Goal: Information Seeking & Learning: Learn about a topic

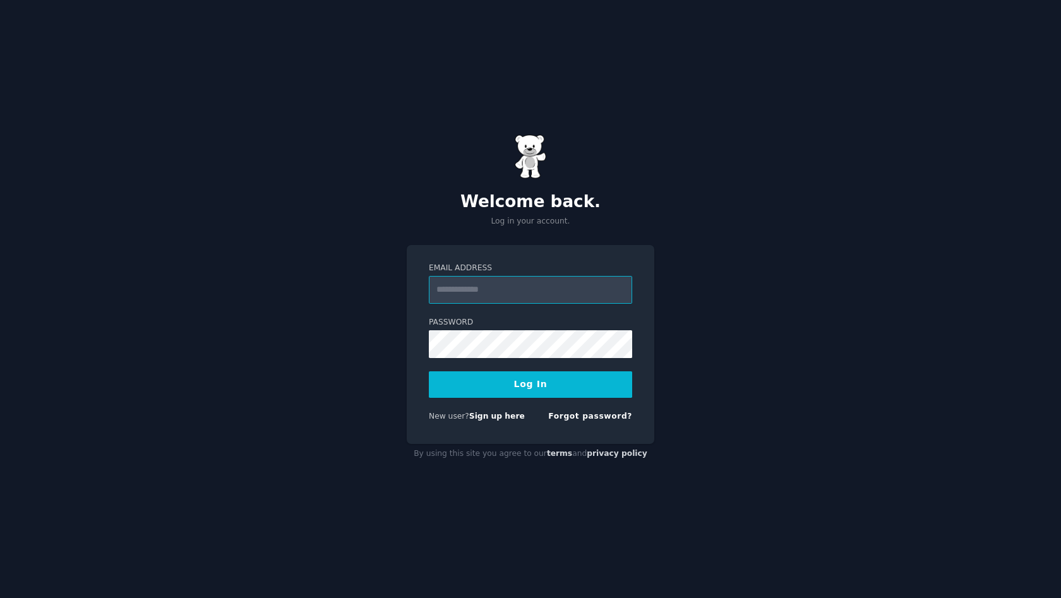
type input "**********"
click at [531, 384] on button "Log In" at bounding box center [530, 384] width 203 height 27
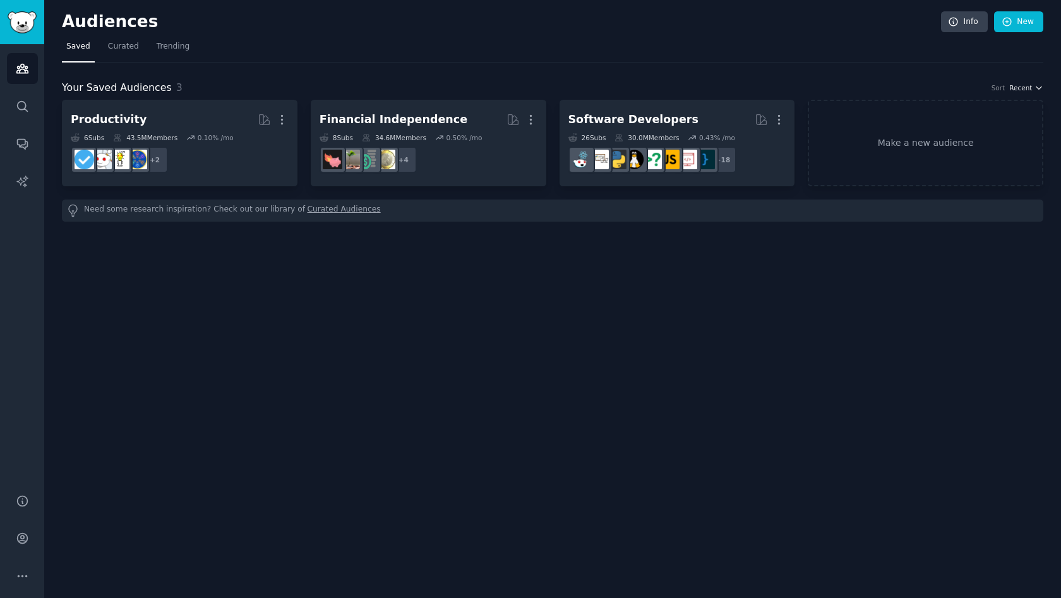
click at [1022, 87] on span "Recent" at bounding box center [1021, 87] width 23 height 9
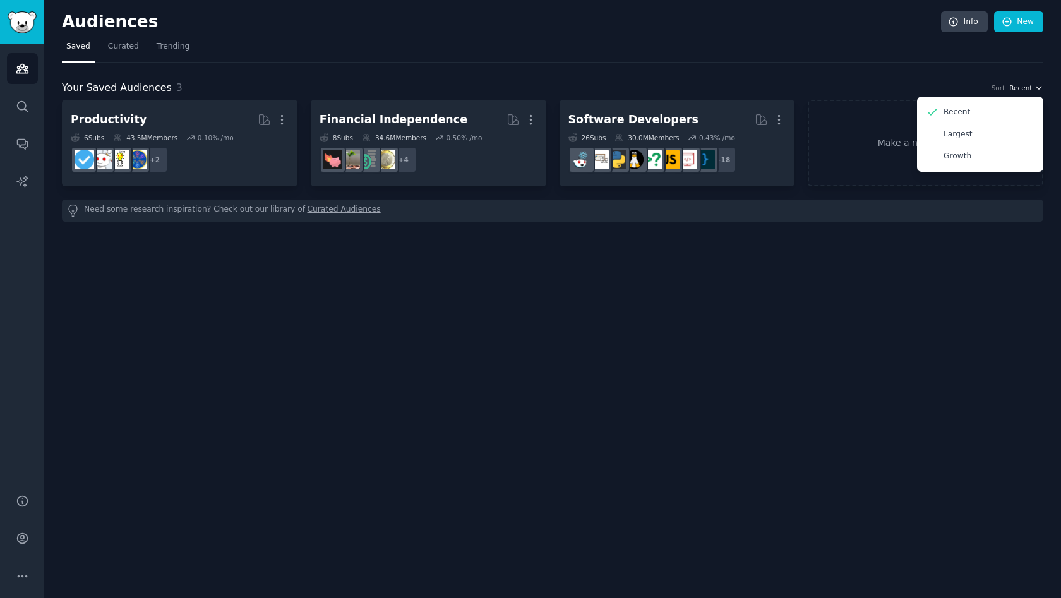
click at [1022, 87] on span "Recent" at bounding box center [1021, 87] width 23 height 9
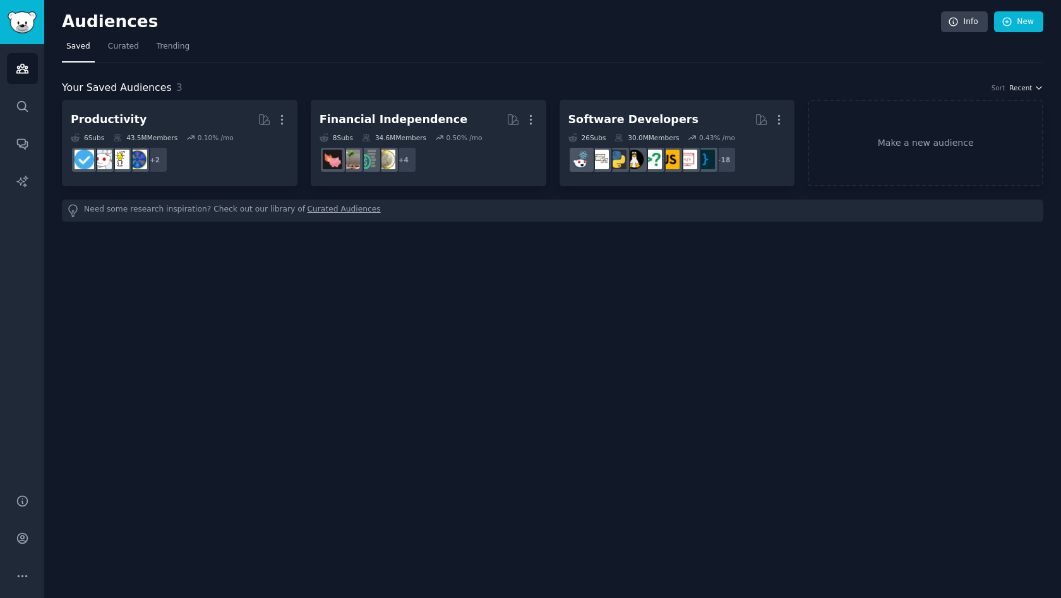
click at [1022, 87] on span "Recent" at bounding box center [1021, 87] width 23 height 9
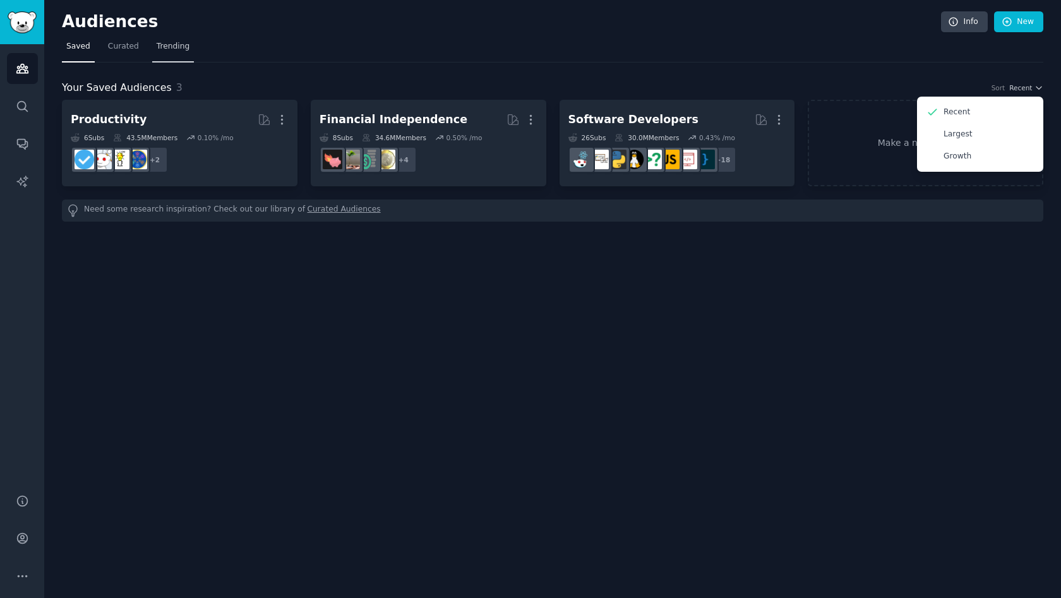
click at [178, 53] on link "Trending" at bounding box center [173, 50] width 42 height 26
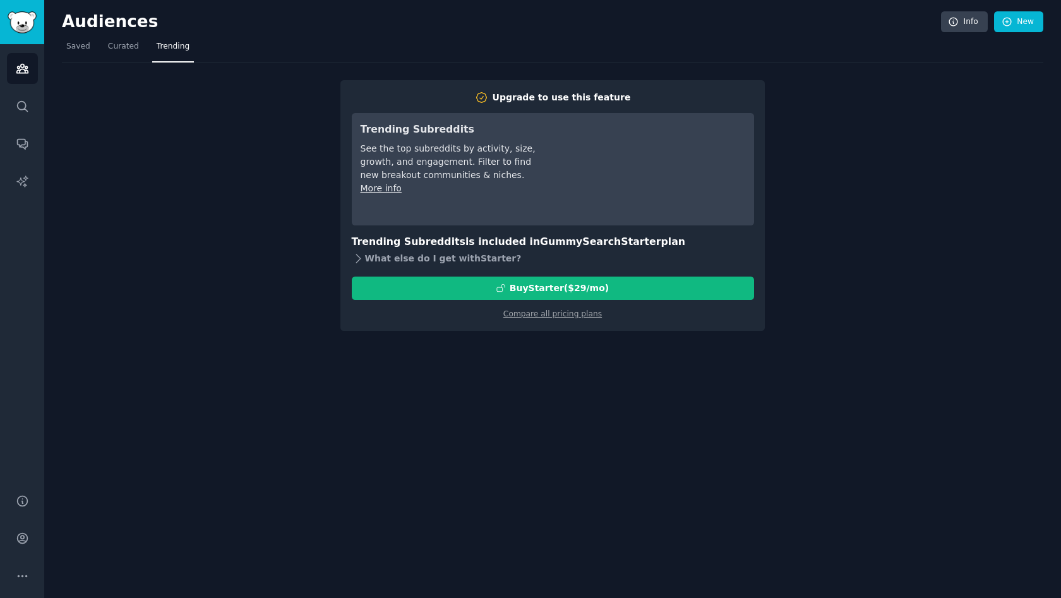
click at [395, 258] on div "What else do I get with Starter ?" at bounding box center [553, 259] width 402 height 18
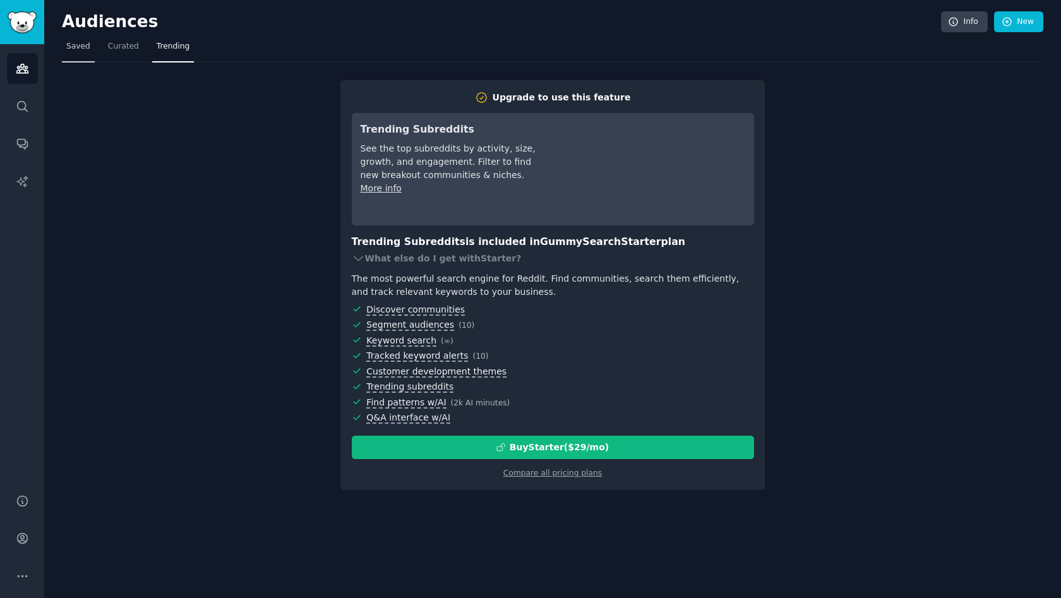
click at [73, 48] on span "Saved" at bounding box center [78, 46] width 24 height 11
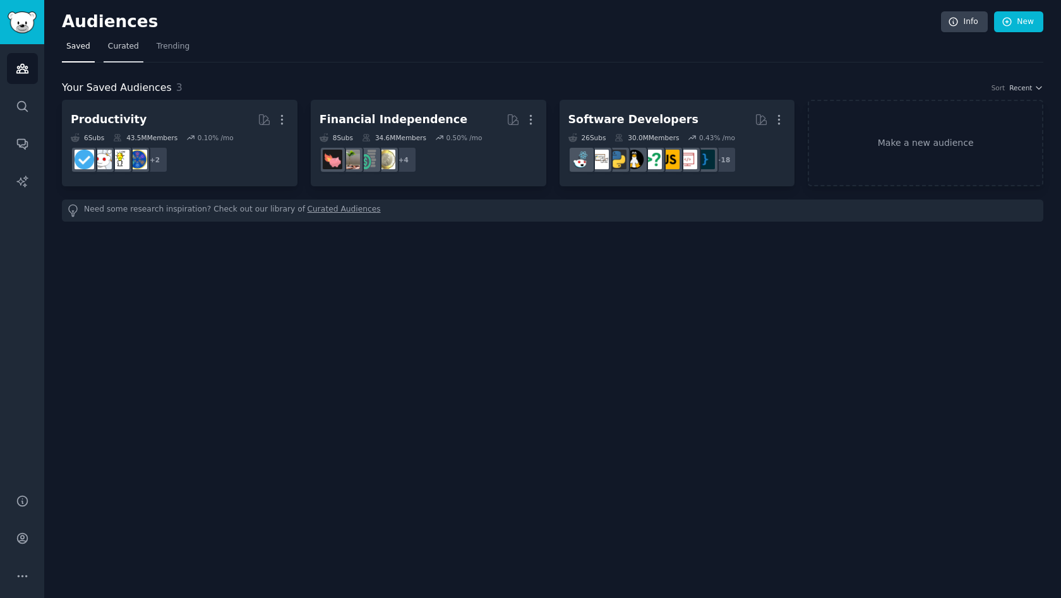
click at [105, 48] on link "Curated" at bounding box center [124, 50] width 40 height 26
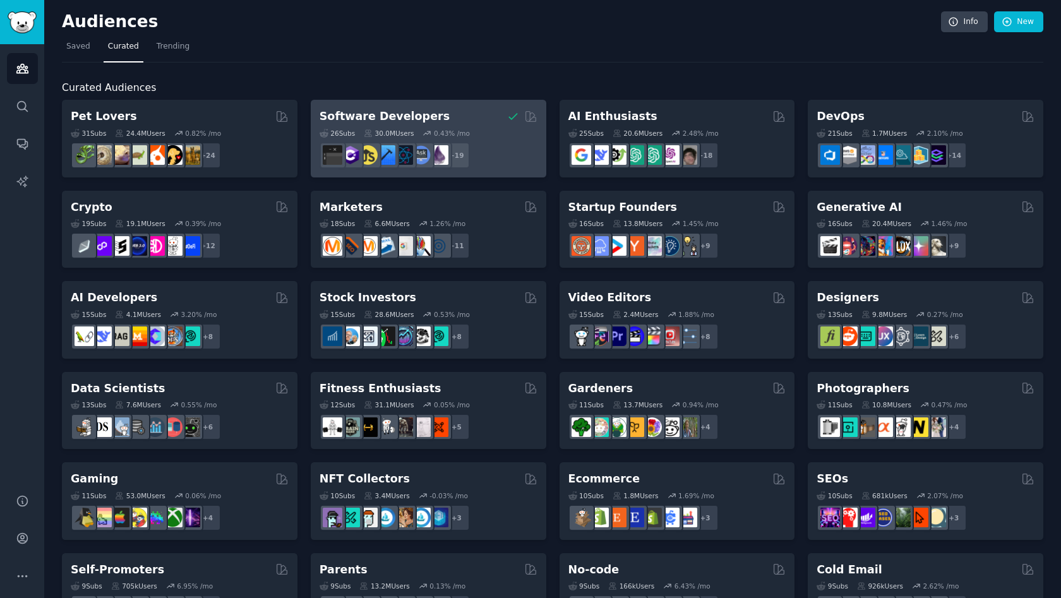
click at [425, 126] on div "26 Sub s 30.0M Users 0.43 % /mo + 19" at bounding box center [429, 146] width 218 height 44
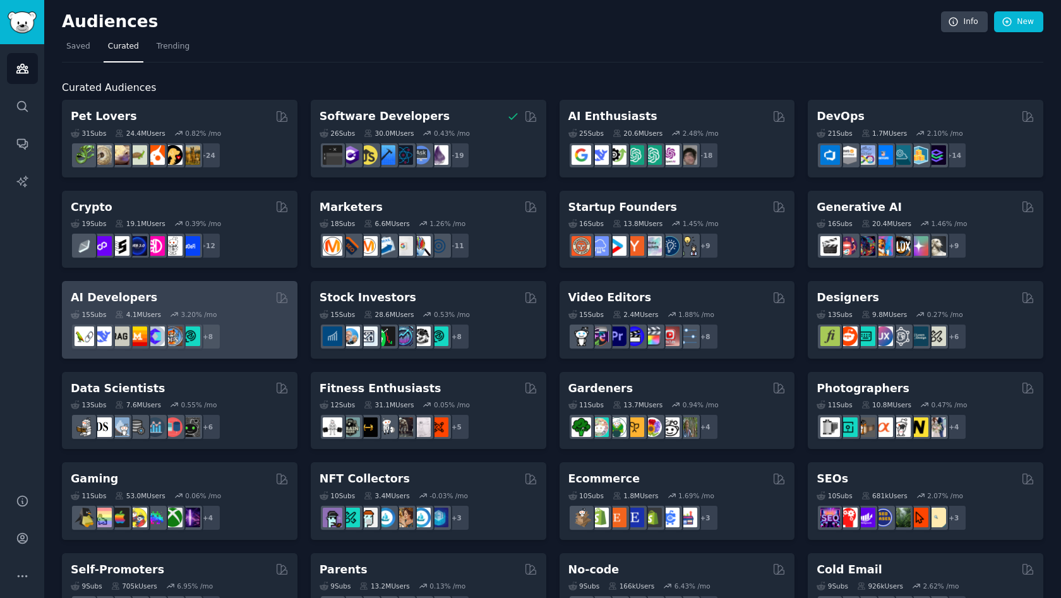
click at [177, 295] on div "AI Developers" at bounding box center [180, 298] width 218 height 16
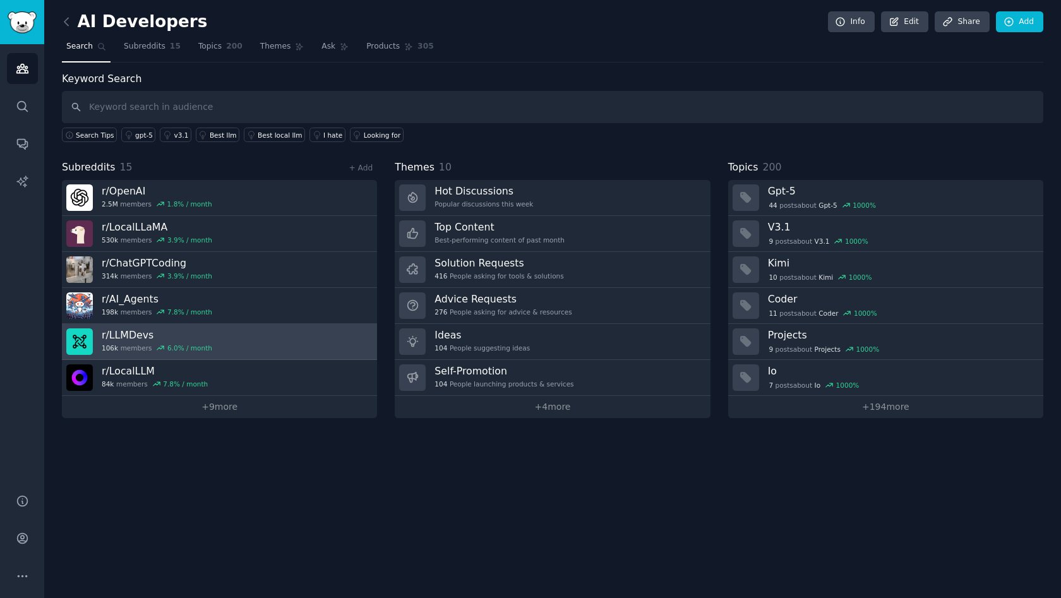
click at [157, 348] on icon at bounding box center [160, 348] width 9 height 9
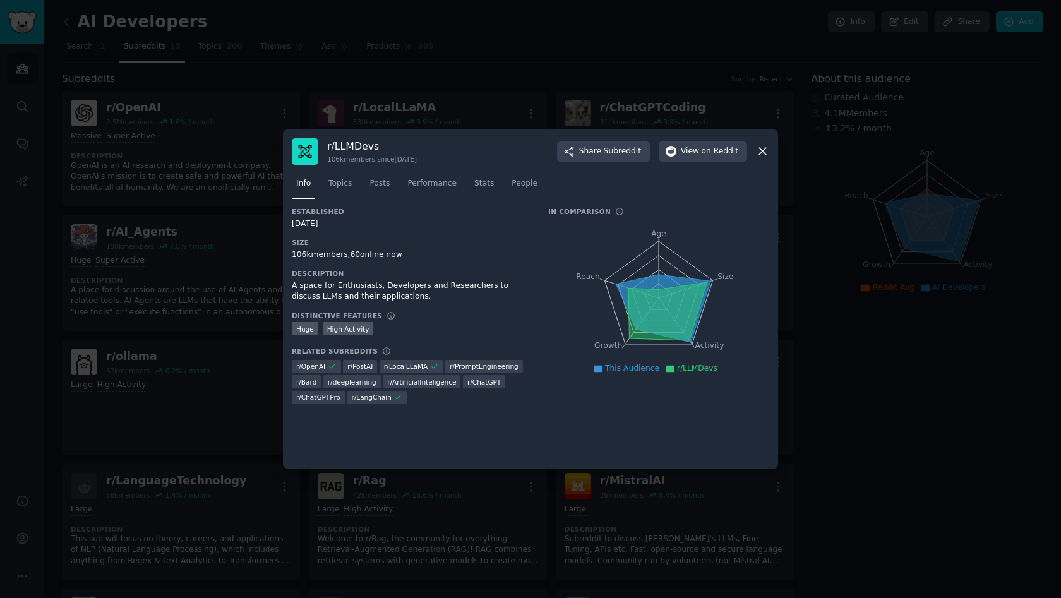
click at [763, 153] on icon at bounding box center [762, 151] width 13 height 13
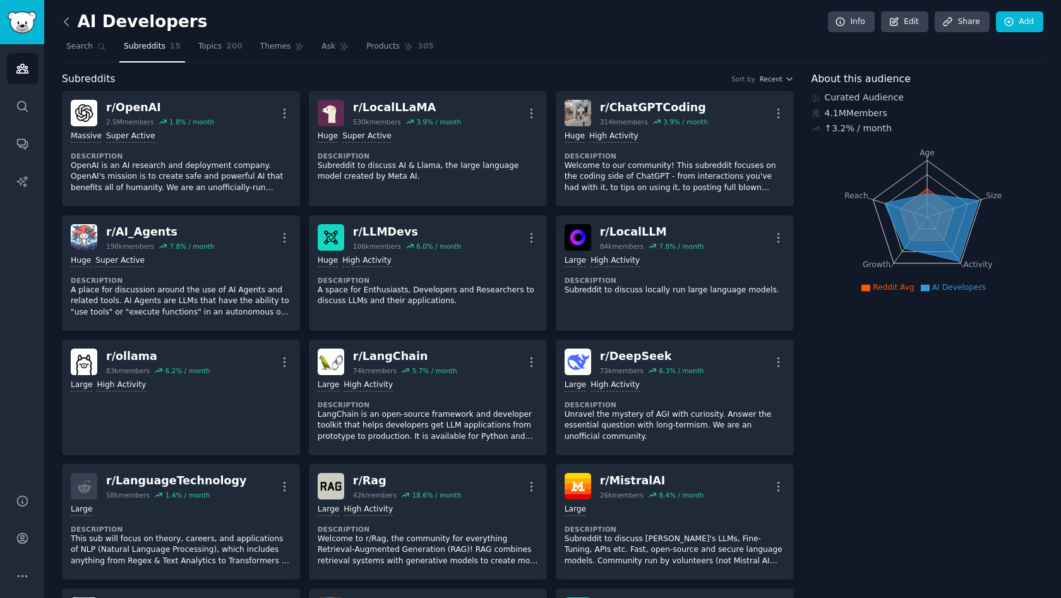
click at [66, 20] on icon at bounding box center [66, 22] width 4 height 8
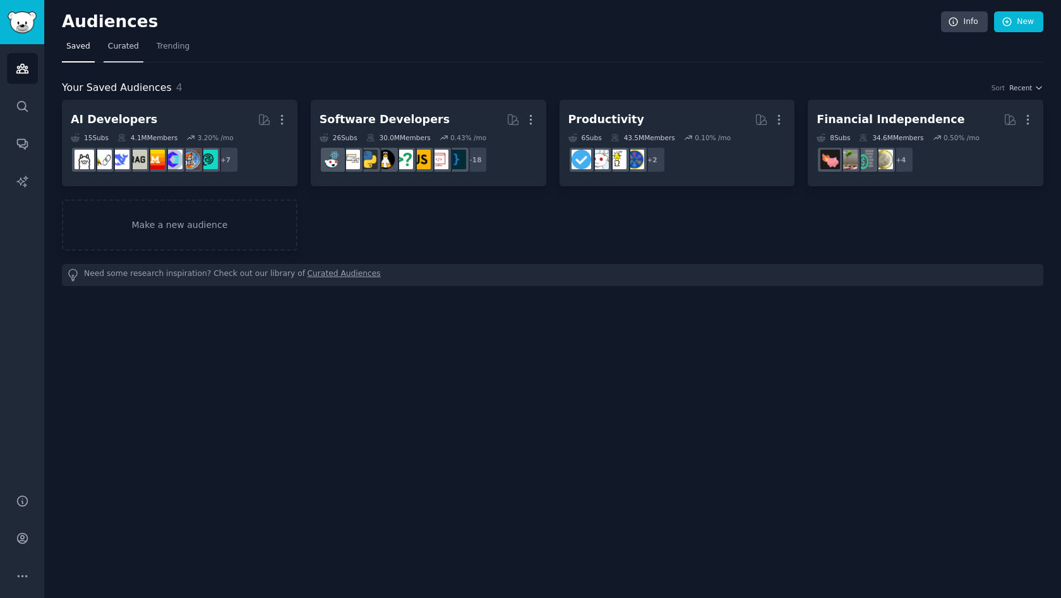
click at [122, 46] on span "Curated" at bounding box center [123, 46] width 31 height 11
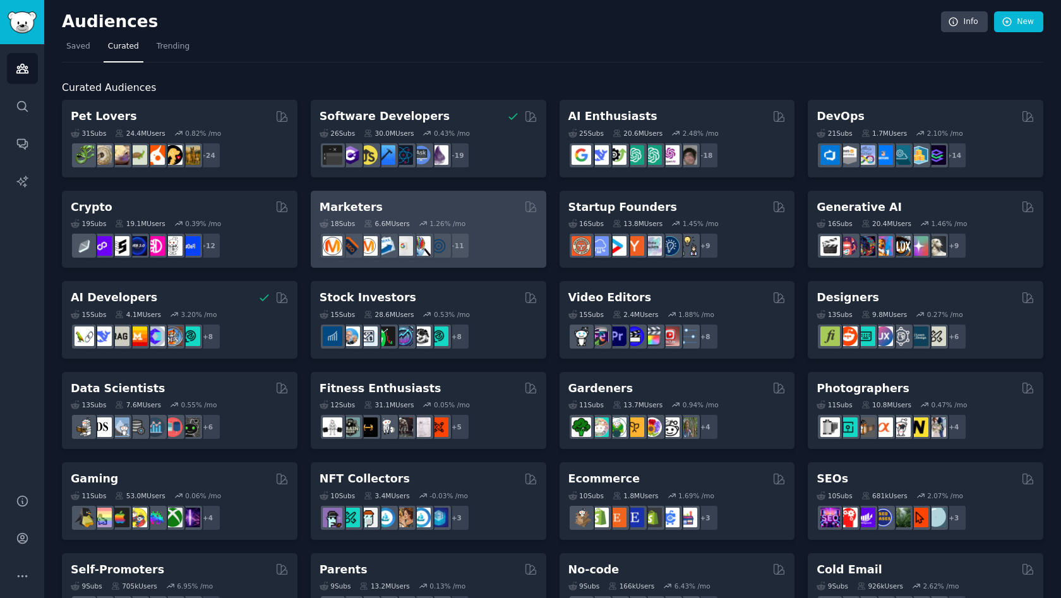
click at [422, 227] on div "18 Sub s 6.6M Users 1.26 % /mo r/googleads + 11" at bounding box center [429, 237] width 218 height 44
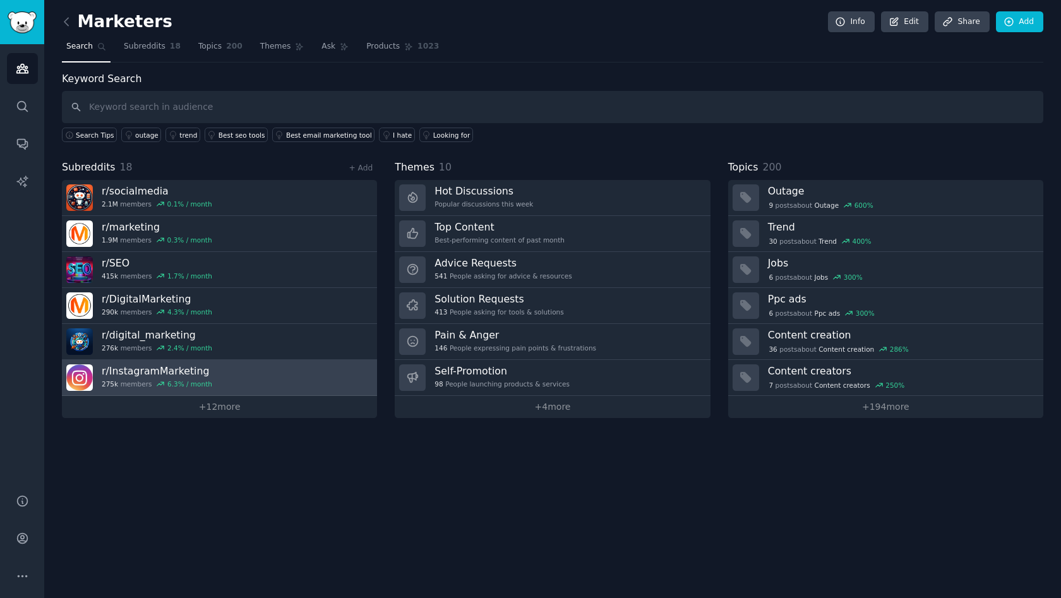
click at [185, 380] on div "6.3 % / month" at bounding box center [189, 384] width 45 height 9
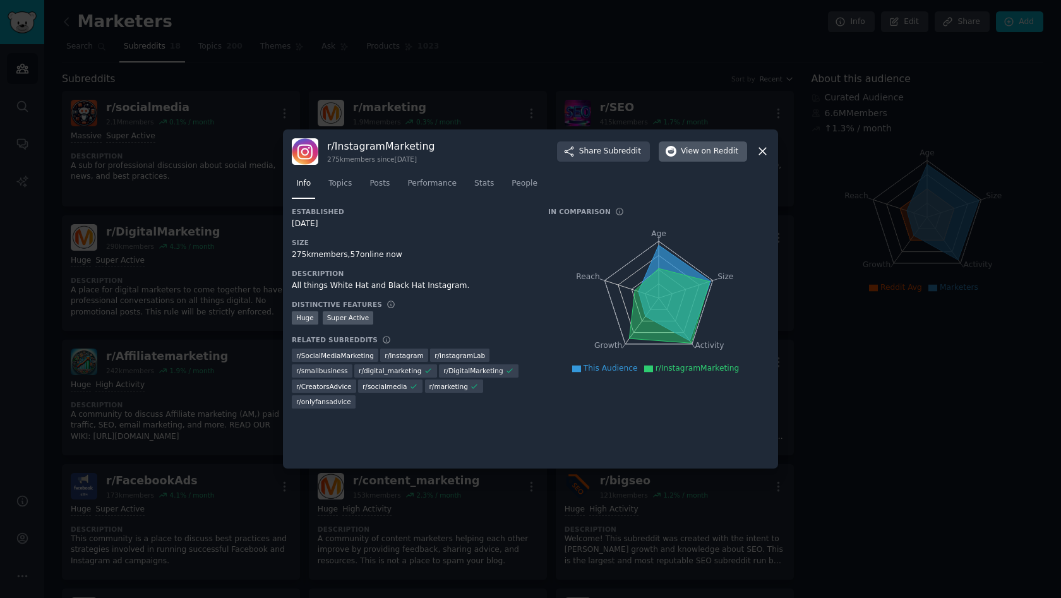
click at [684, 150] on span "View on Reddit" at bounding box center [709, 151] width 57 height 11
